Goal: Find specific page/section: Find specific page/section

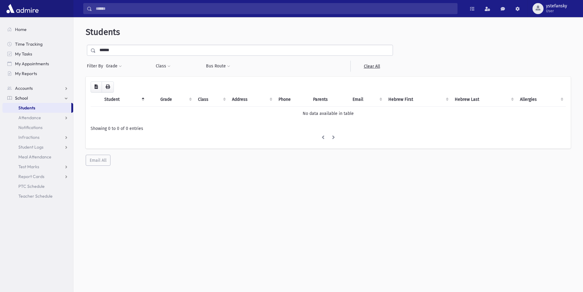
click at [40, 109] on link "Students" at bounding box center [36, 108] width 69 height 10
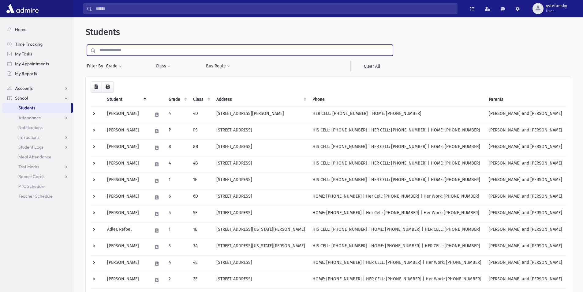
click at [159, 49] on input "text" at bounding box center [244, 50] width 297 height 11
type input "******"
click at [86, 45] on input "submit" at bounding box center [94, 49] width 17 height 8
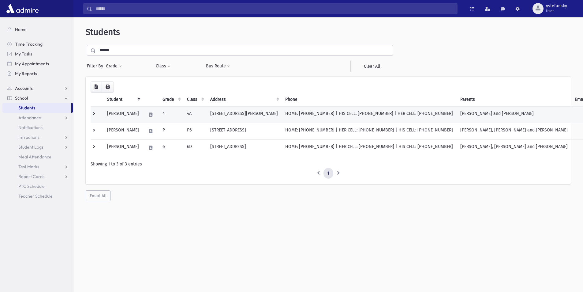
click at [143, 118] on td "[PERSON_NAME]" at bounding box center [123, 114] width 39 height 17
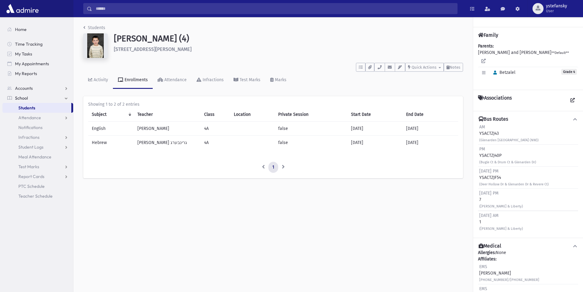
click at [154, 144] on td "רבי א. גרינבערג" at bounding box center [167, 143] width 67 height 14
